Goal: Transaction & Acquisition: Purchase product/service

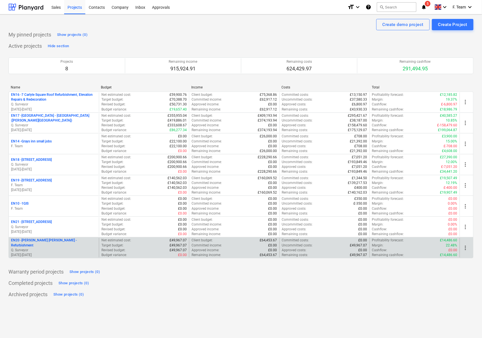
click at [51, 253] on p "[DATE] - [DATE]" at bounding box center [54, 255] width 86 height 5
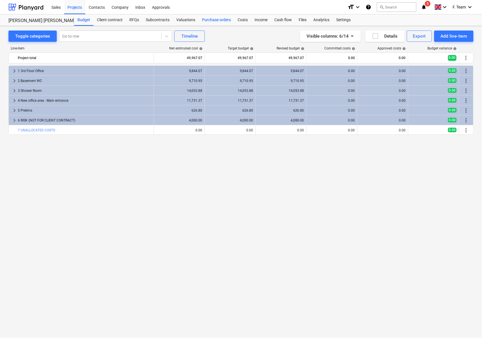
click at [217, 20] on div "Purchase orders" at bounding box center [217, 19] width 36 height 11
click at [222, 18] on div "Purchase orders" at bounding box center [217, 19] width 36 height 11
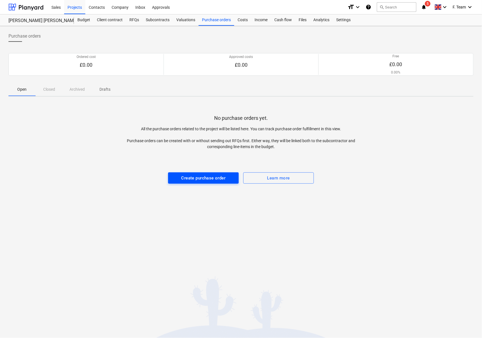
click at [194, 178] on div "Create purchase order" at bounding box center [203, 177] width 44 height 7
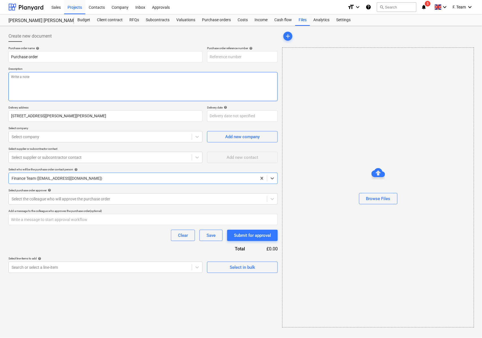
type textarea "x"
type input "EN20-PO-001"
click at [102, 77] on textarea at bounding box center [142, 86] width 269 height 29
paste textarea "[PERSON_NAME] [PERSON_NAME] - Refrubishment Works"
type textarea "x"
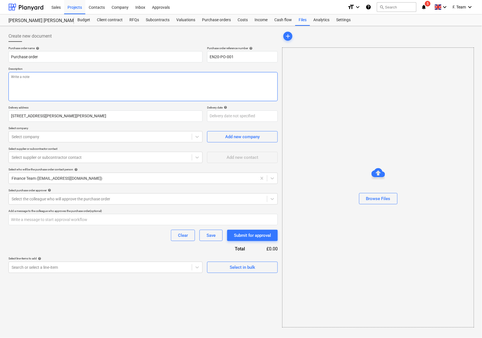
type textarea "[PERSON_NAME] [PERSON_NAME] - Refrubishment Works"
click at [45, 76] on textarea "[PERSON_NAME] [PERSON_NAME] - Refrubishment Works" at bounding box center [142, 86] width 269 height 29
type textarea "x"
type textarea "[PERSON_NAME] [PERSON_NAME] - Refbishment Works"
type textarea "x"
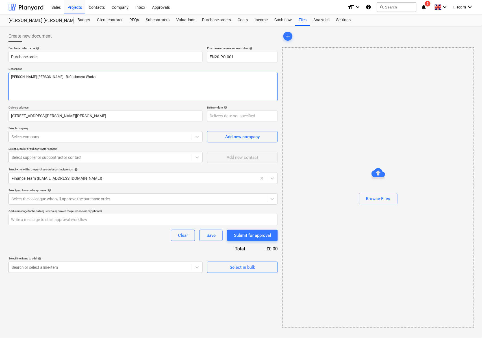
type textarea "[PERSON_NAME] [PERSON_NAME] - Refubishment Works"
type textarea "x"
type textarea "[PERSON_NAME] [PERSON_NAME] - Refurbishment Works"
click at [77, 136] on div at bounding box center [100, 137] width 177 height 6
type textarea "x"
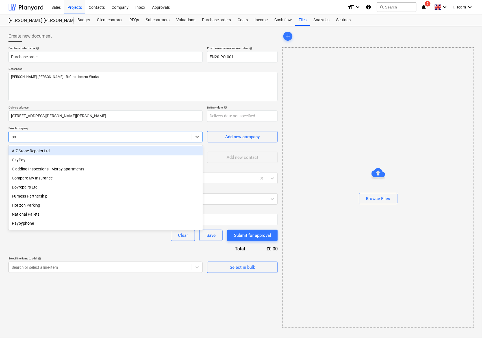
type input "p"
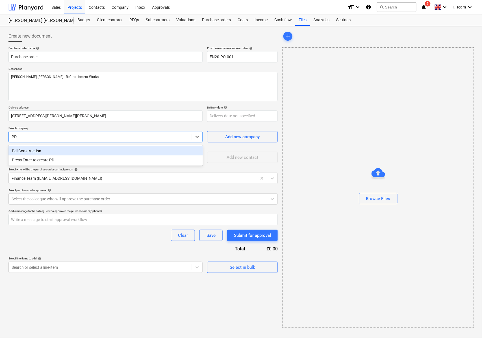
type input "PDL"
type textarea "x"
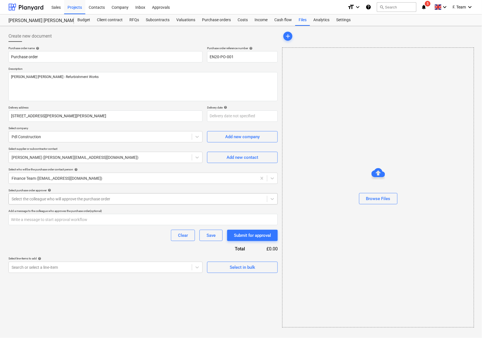
click at [72, 197] on div at bounding box center [138, 199] width 253 height 6
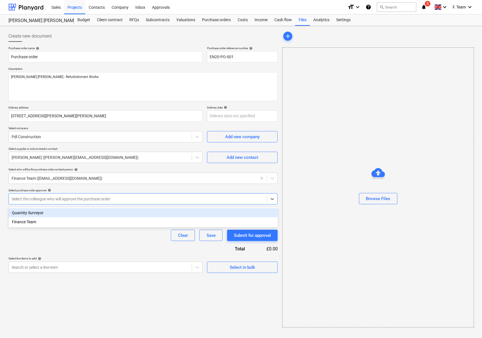
click at [62, 222] on div "Finance Team" at bounding box center [143, 221] width 270 height 9
click at [39, 199] on icon "Remove Finance Team" at bounding box center [38, 199] width 4 height 4
click at [38, 199] on div at bounding box center [138, 199] width 253 height 6
click at [43, 199] on div at bounding box center [138, 199] width 253 height 6
click at [38, 213] on div "Quantity Surveyor" at bounding box center [143, 212] width 270 height 9
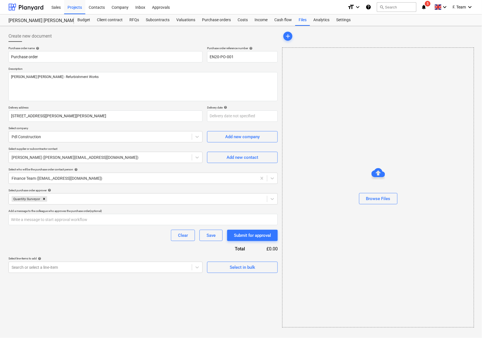
click at [36, 237] on div "Clear Save Submit for approval" at bounding box center [142, 235] width 269 height 11
click at [50, 268] on div at bounding box center [100, 267] width 177 height 6
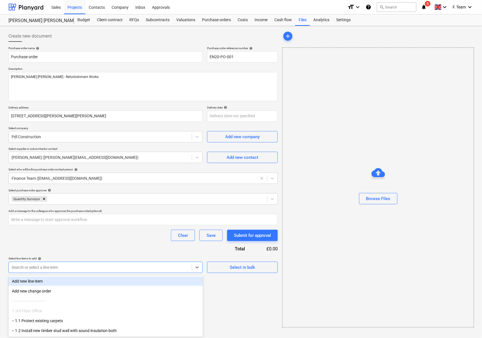
click at [56, 283] on div "Add new line-item" at bounding box center [105, 281] width 194 height 9
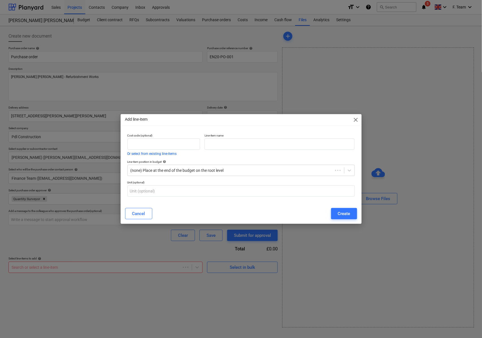
type textarea "x"
click at [225, 145] on input "text" at bounding box center [280, 143] width 150 height 11
paste input "[PERSON_NAME] [PERSON_NAME] - Refrubishment Works"
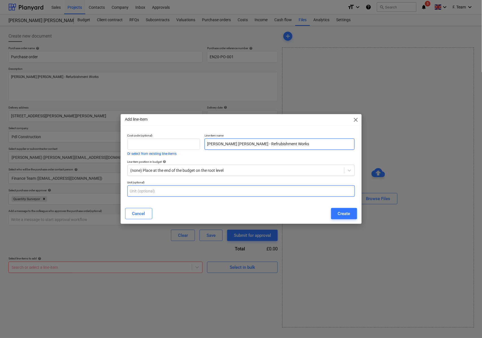
type input "[PERSON_NAME] [PERSON_NAME] - Refrubishment Works"
click at [235, 193] on input "text" at bounding box center [240, 190] width 227 height 11
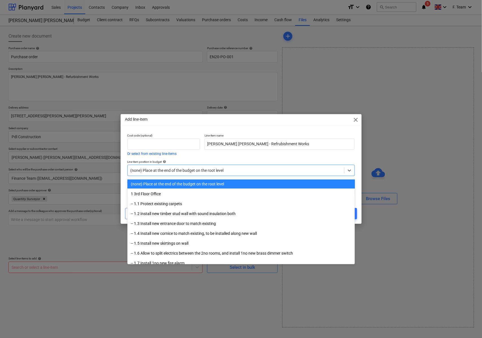
click at [254, 174] on div "(none) Place at the end of the budget on the root level" at bounding box center [236, 170] width 216 height 8
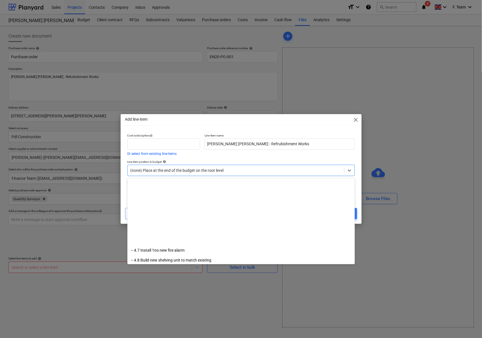
scroll to position [420, 0]
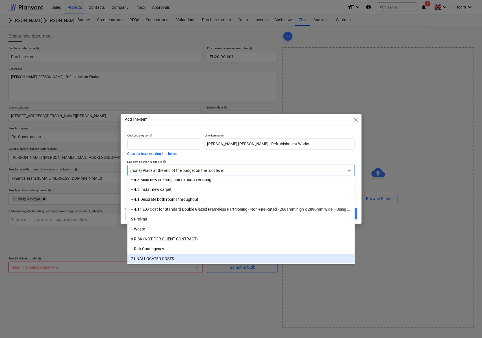
click at [164, 258] on div "7 UNALLOCATED COSTS" at bounding box center [240, 258] width 227 height 9
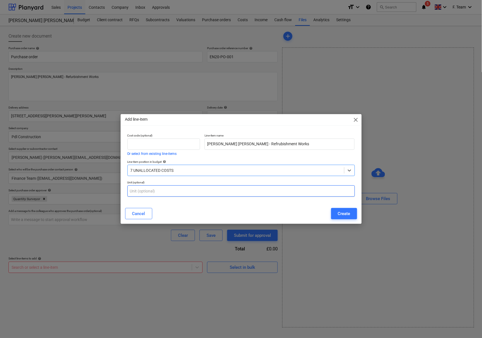
click at [157, 194] on input "text" at bounding box center [240, 190] width 227 height 11
type input "nos"
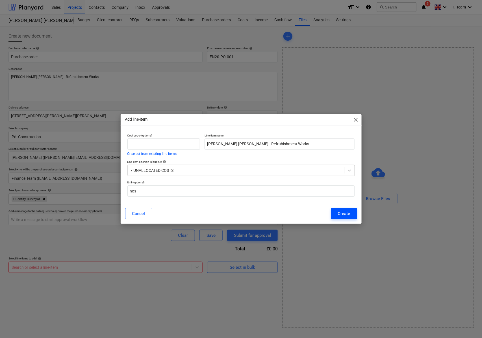
click at [348, 214] on div "Create" at bounding box center [344, 213] width 12 height 7
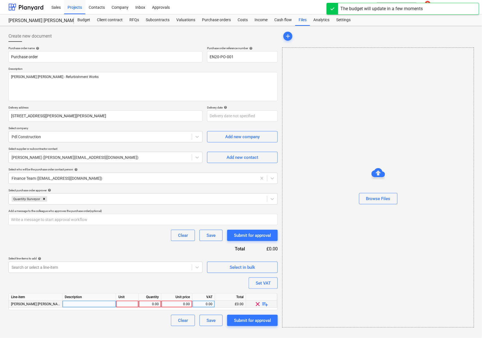
type textarea "x"
click at [94, 306] on div at bounding box center [89, 304] width 54 height 7
type input "[PERSON_NAME] [PERSON_NAME] - Refrubishment Works"
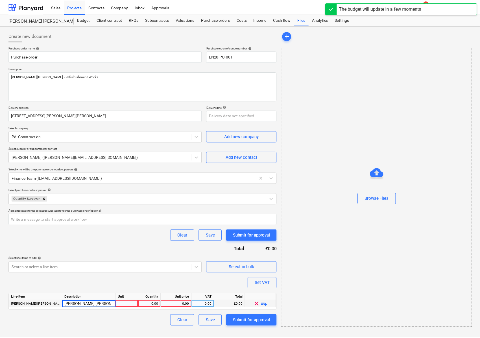
scroll to position [0, 19]
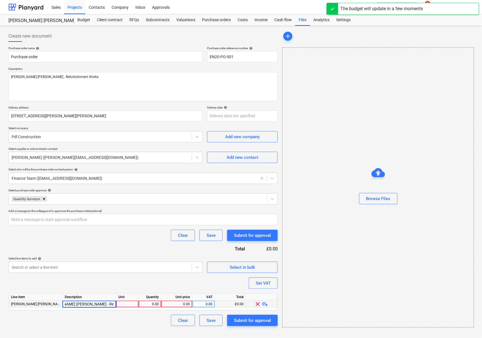
type textarea "x"
click at [127, 304] on div at bounding box center [127, 304] width 23 height 7
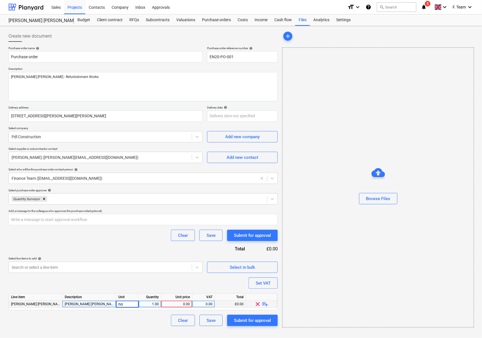
type input "nos"
click at [244, 317] on div "Submit for approval" at bounding box center [252, 320] width 37 height 7
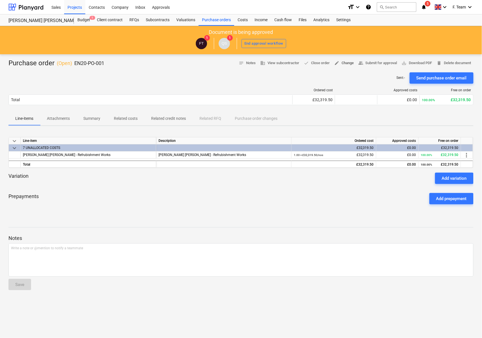
click at [340, 66] on span "edit Change" at bounding box center [343, 63] width 19 height 6
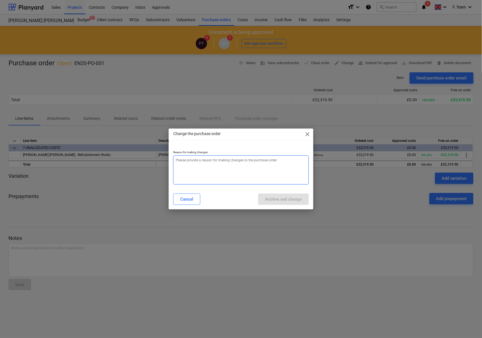
click at [215, 166] on textarea at bounding box center [241, 169] width 136 height 29
type textarea "x"
type textarea "A"
type textarea "x"
type textarea "At"
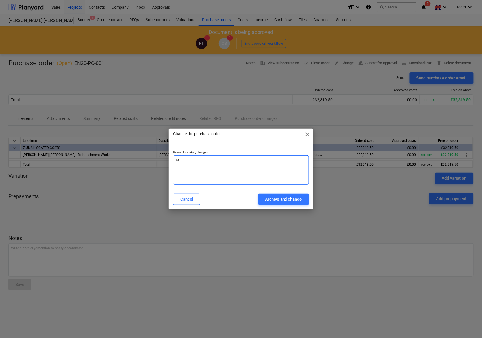
type textarea "x"
type textarea "Att"
type textarea "x"
type textarea "Atta"
type textarea "x"
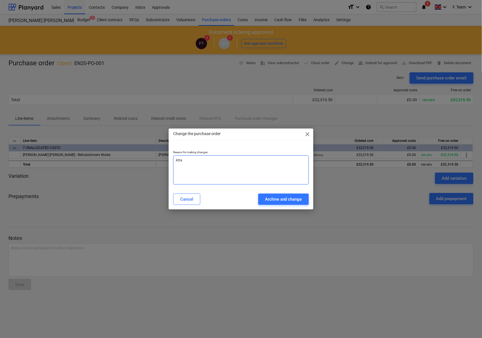
type textarea "Attac"
type textarea "x"
type textarea "Attach"
type textarea "x"
type textarea "Attachm"
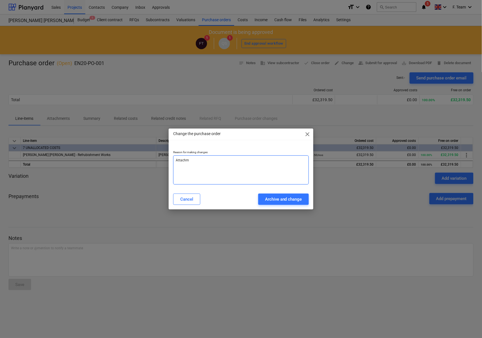
type textarea "x"
type textarea "Attachme"
type textarea "x"
type textarea "Attachmen"
type textarea "x"
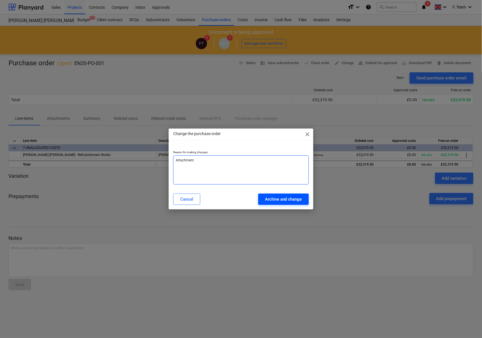
type textarea "Attachment"
click at [281, 201] on div "Archive and change" at bounding box center [283, 199] width 37 height 7
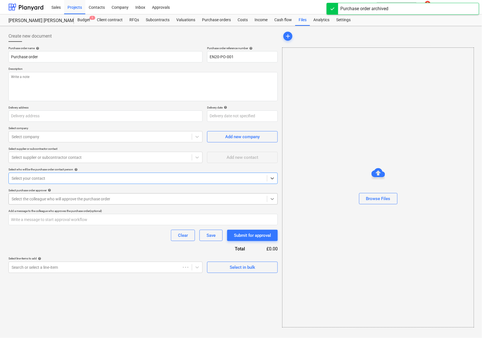
type textarea "x"
type textarea "[PERSON_NAME] [PERSON_NAME] - Refurbishment Works"
type input "[STREET_ADDRESS][PERSON_NAME][PERSON_NAME]"
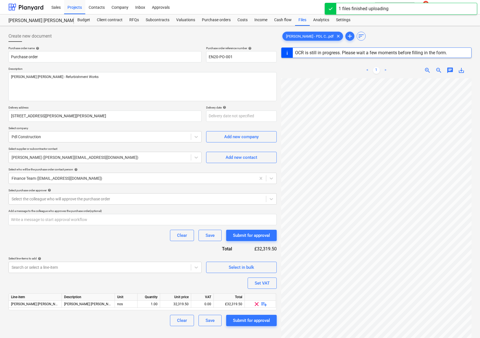
scroll to position [16, 58]
click at [425, 70] on span "zoom_in" at bounding box center [427, 70] width 7 height 7
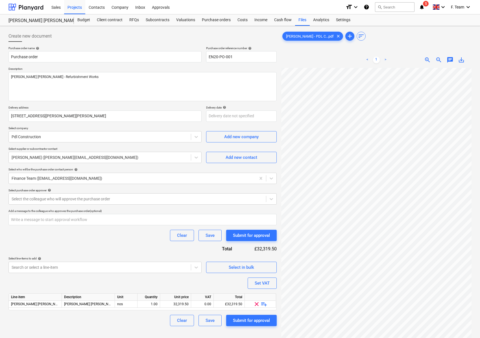
scroll to position [147, 133]
click at [267, 213] on div "Create new document Purchase order name help Purchase order Purchase order refe…" at bounding box center [240, 210] width 468 height 364
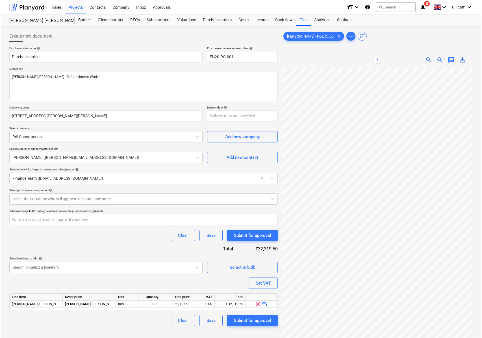
scroll to position [186, 71]
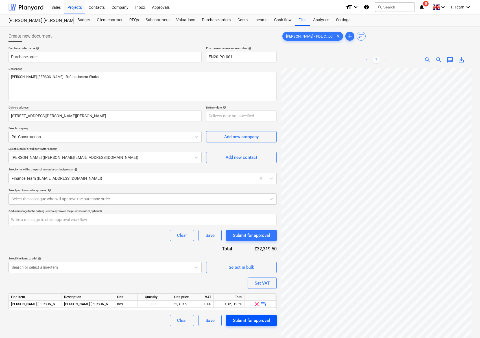
click at [265, 322] on div "Submit for approval" at bounding box center [251, 320] width 37 height 7
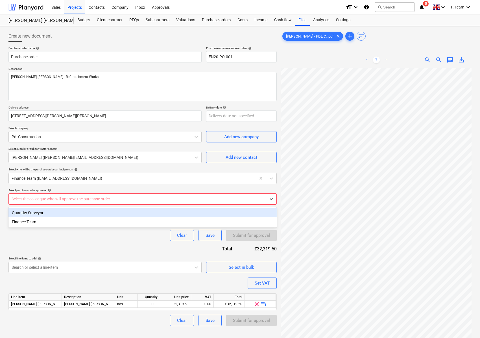
click at [58, 201] on div at bounding box center [138, 199] width 252 height 6
click at [45, 212] on div "Quantity Surveyor" at bounding box center [142, 212] width 268 height 9
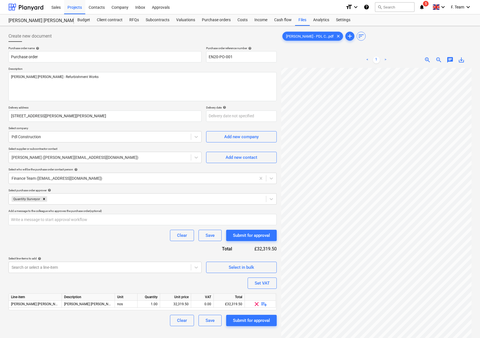
click at [91, 245] on div "Purchase order name help Purchase order Purchase order reference number help EN…" at bounding box center [142, 186] width 268 height 280
click at [250, 324] on div "Submit for approval" at bounding box center [251, 320] width 37 height 7
type textarea "x"
